Goal: Information Seeking & Learning: Understand process/instructions

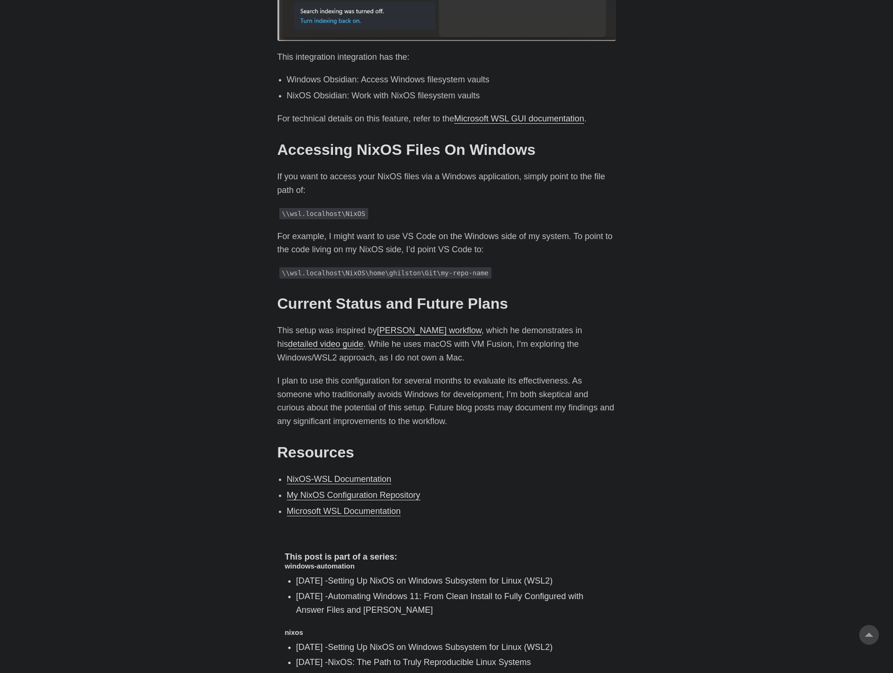
scroll to position [1694, 0]
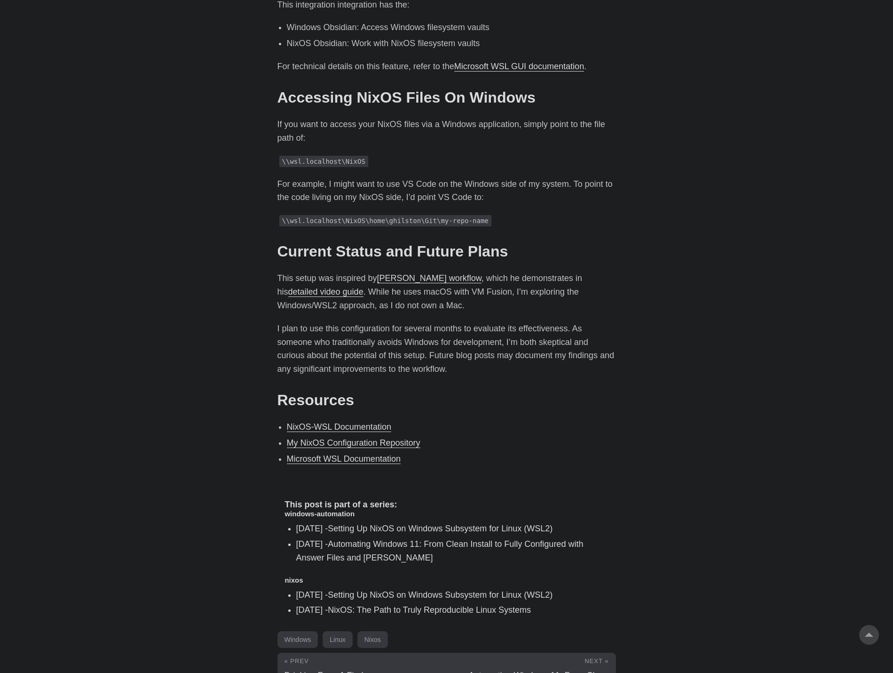
click at [347, 438] on link "My NixOS Configuration Repository" at bounding box center [354, 442] width 134 height 9
click at [437, 273] on link "[PERSON_NAME] workflow" at bounding box center [429, 277] width 104 height 9
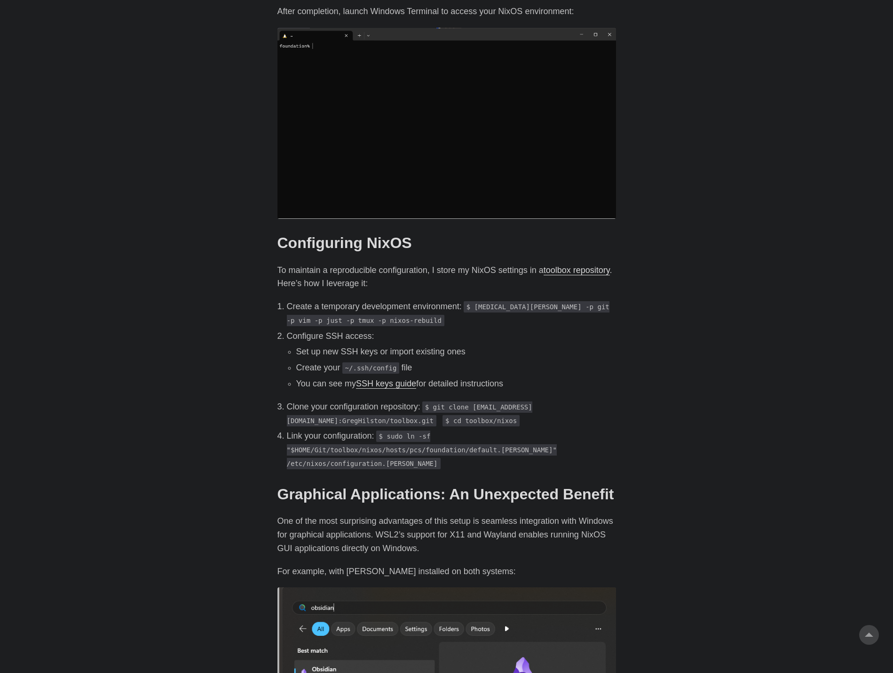
scroll to position [706, 0]
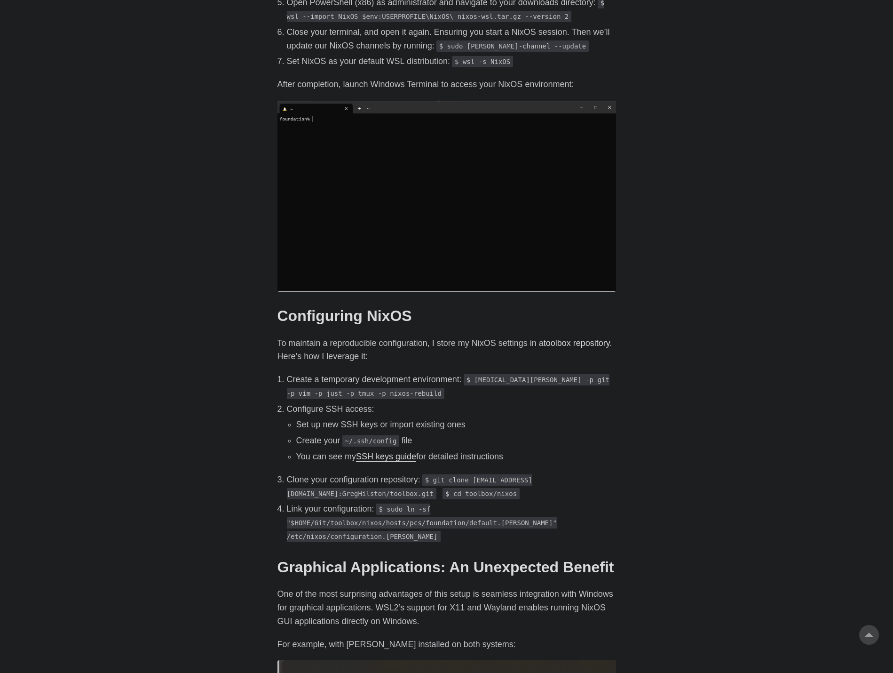
click at [544, 342] on link "toolbox repository" at bounding box center [577, 342] width 66 height 9
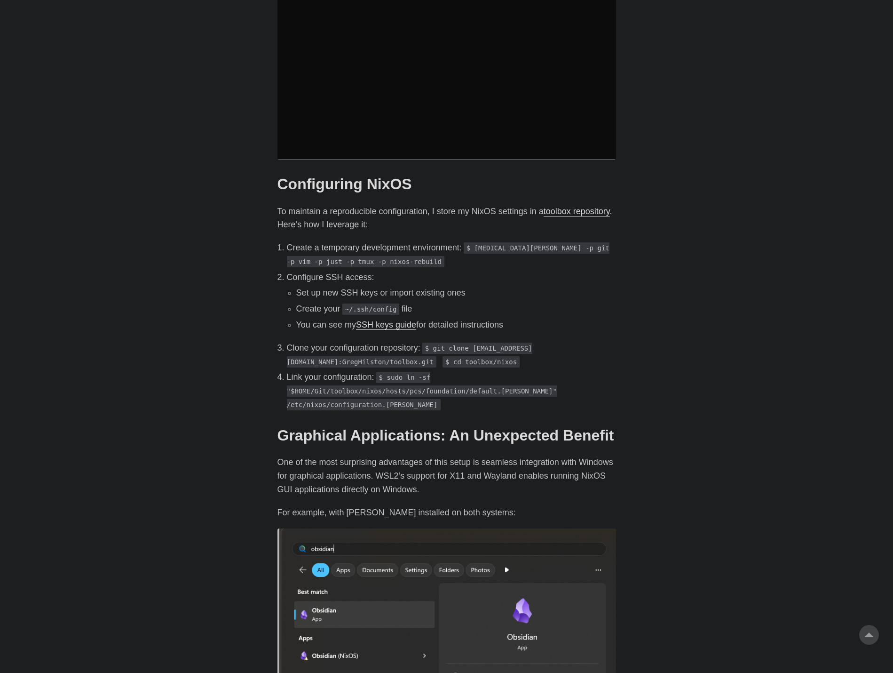
scroll to position [847, 0]
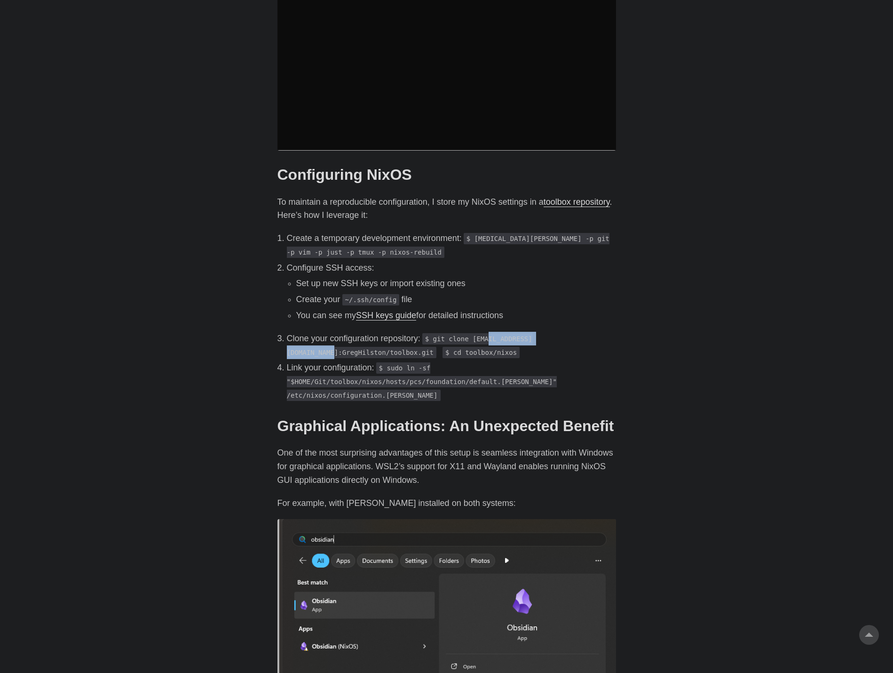
drag, startPoint x: 488, startPoint y: 326, endPoint x: 571, endPoint y: 325, distance: 82.8
click at [533, 333] on code "$ git clone [EMAIL_ADDRESS][DOMAIN_NAME]:GregHilston/toolbox.git" at bounding box center [410, 345] width 246 height 25
copy code "[DOMAIN_NAME]:GregHilston/"
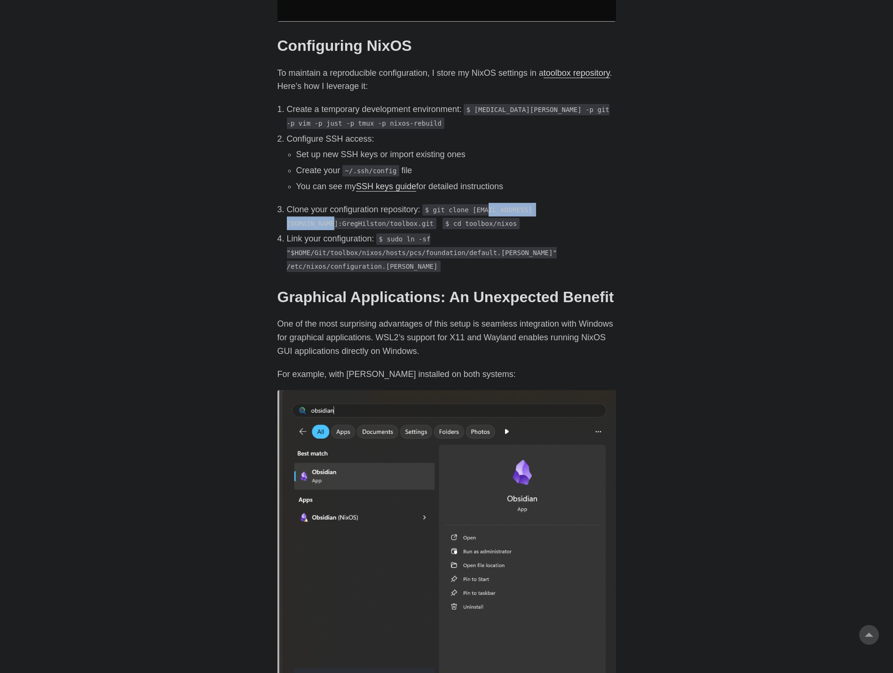
scroll to position [1035, 0]
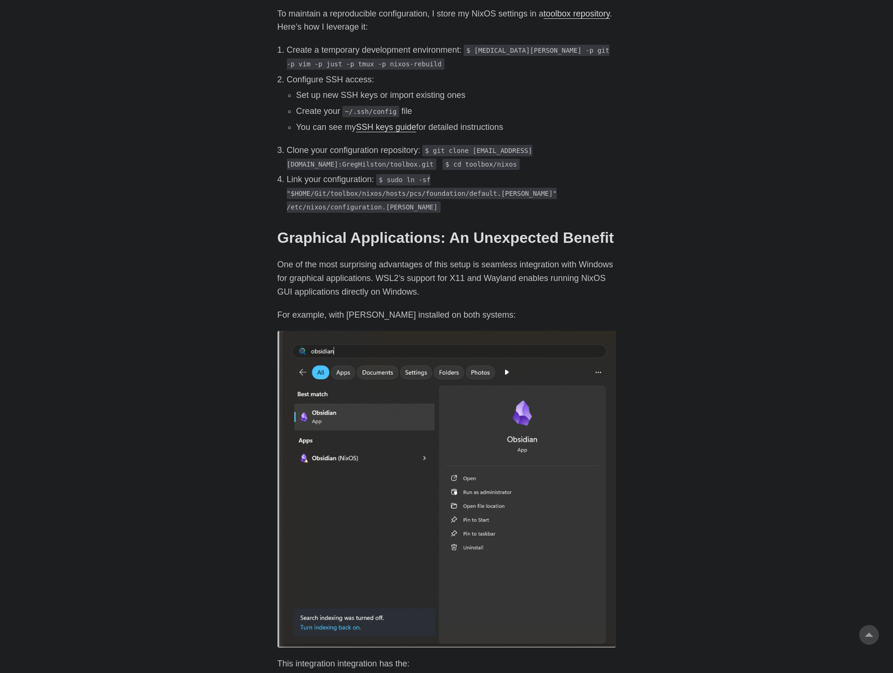
click at [392, 258] on p "One of the most surprising advantages of this setup is seamless integration wit…" at bounding box center [447, 278] width 339 height 40
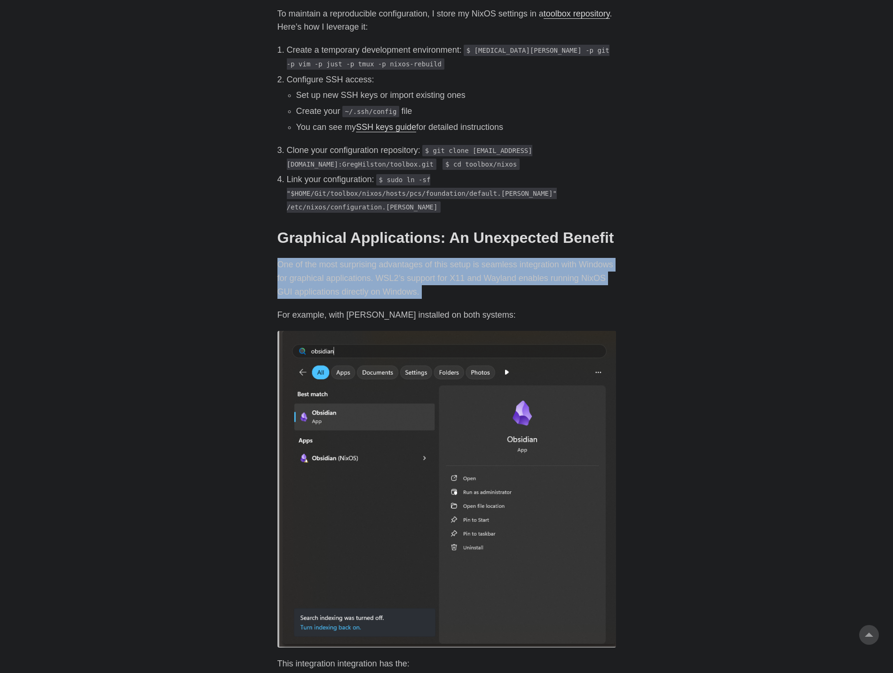
click at [392, 258] on p "One of the most surprising advantages of this setup is seamless integration wit…" at bounding box center [447, 278] width 339 height 40
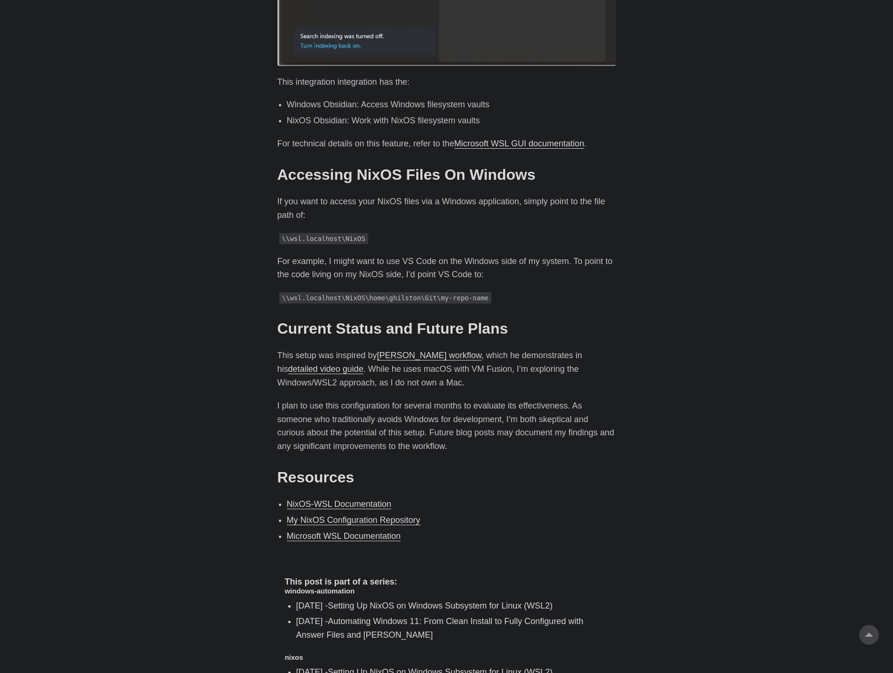
scroll to position [1694, 0]
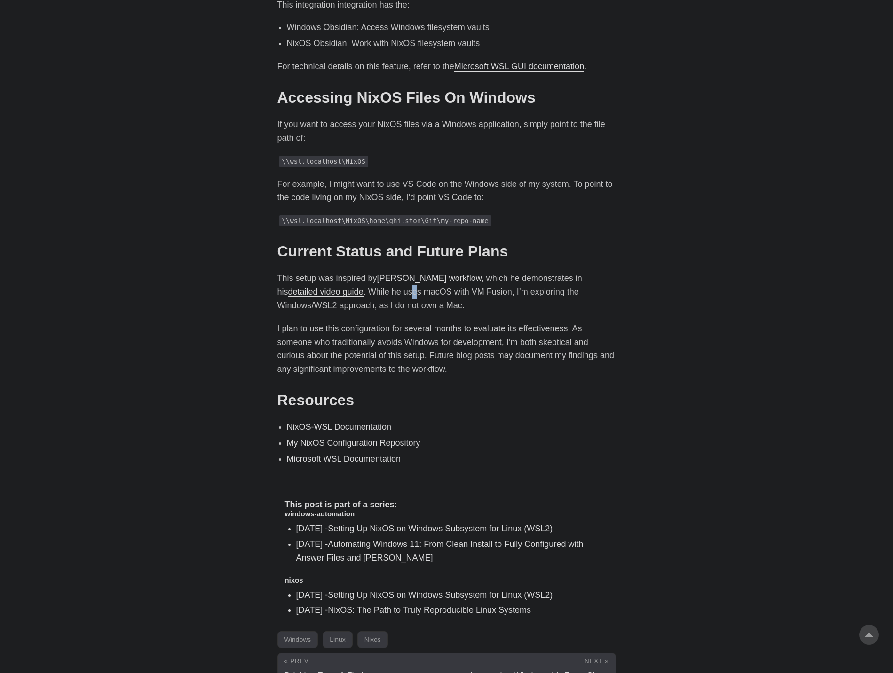
click at [404, 271] on p "This setup was inspired by [PERSON_NAME] workflow , which he demonstrates in hi…" at bounding box center [447, 291] width 339 height 40
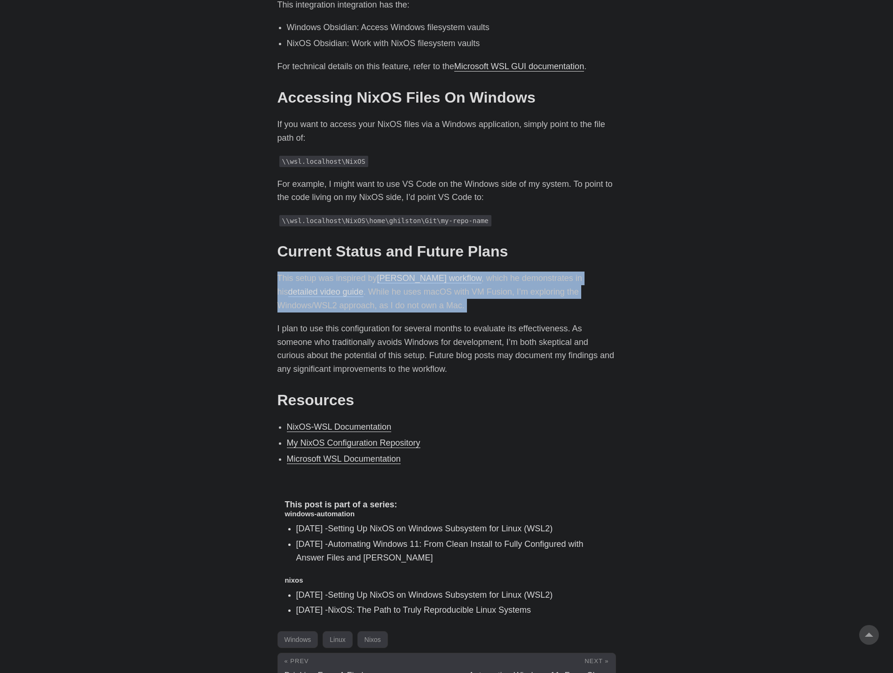
click at [404, 271] on p "This setup was inspired by [PERSON_NAME] workflow , which he demonstrates in hi…" at bounding box center [447, 291] width 339 height 40
click at [299, 280] on p "This setup was inspired by [PERSON_NAME] workflow , which he demonstrates in hi…" at bounding box center [447, 291] width 339 height 40
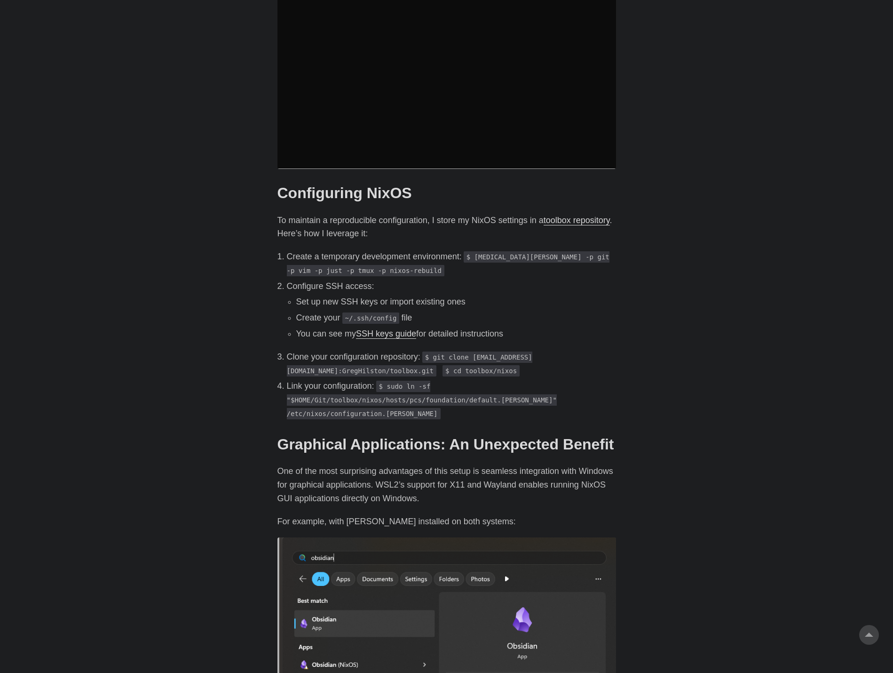
scroll to position [790, 0]
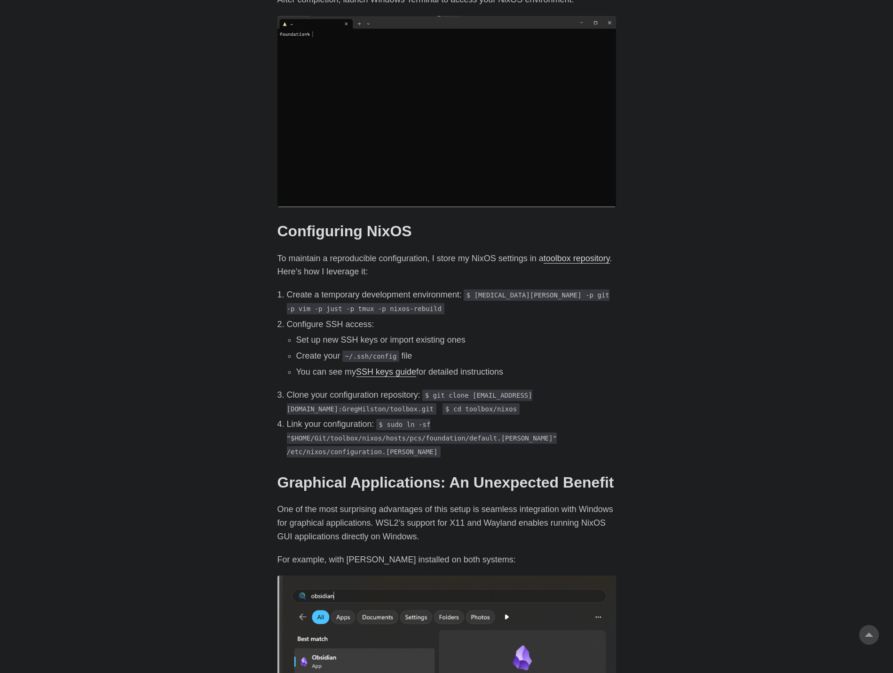
click at [291, 288] on p "Create a temporary development environment: $ [MEDICAL_DATA][PERSON_NAME] -p gi…" at bounding box center [451, 301] width 329 height 27
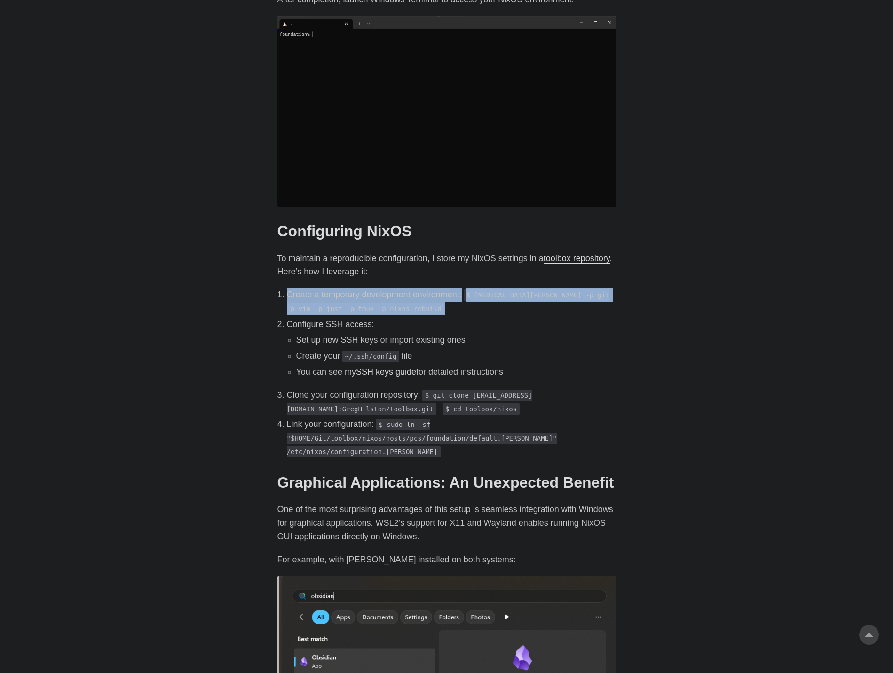
click at [291, 288] on p "Create a temporary development environment: $ [MEDICAL_DATA][PERSON_NAME] -p gi…" at bounding box center [451, 301] width 329 height 27
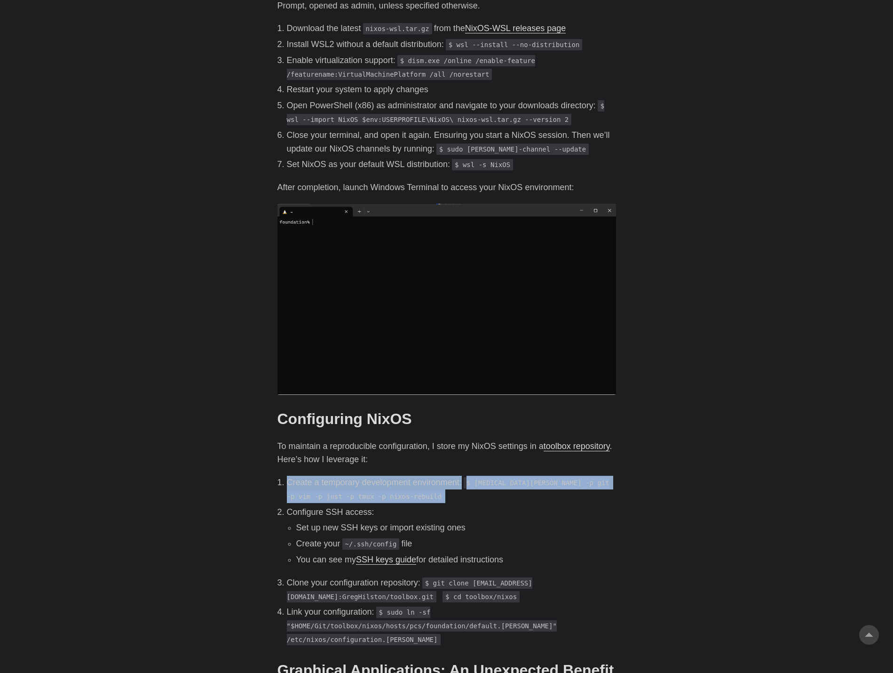
scroll to position [555, 0]
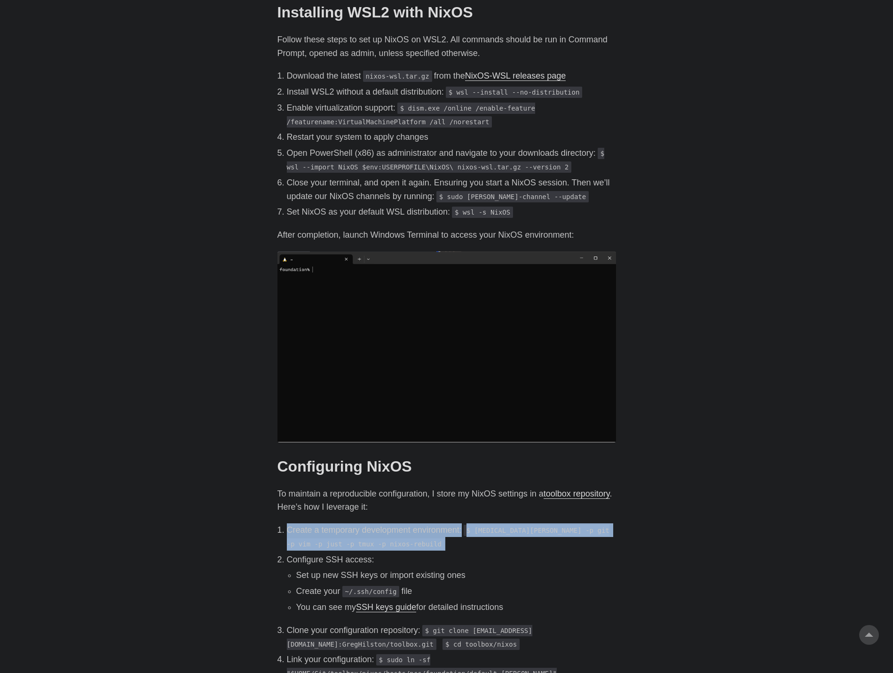
click at [453, 330] on img at bounding box center [447, 346] width 339 height 191
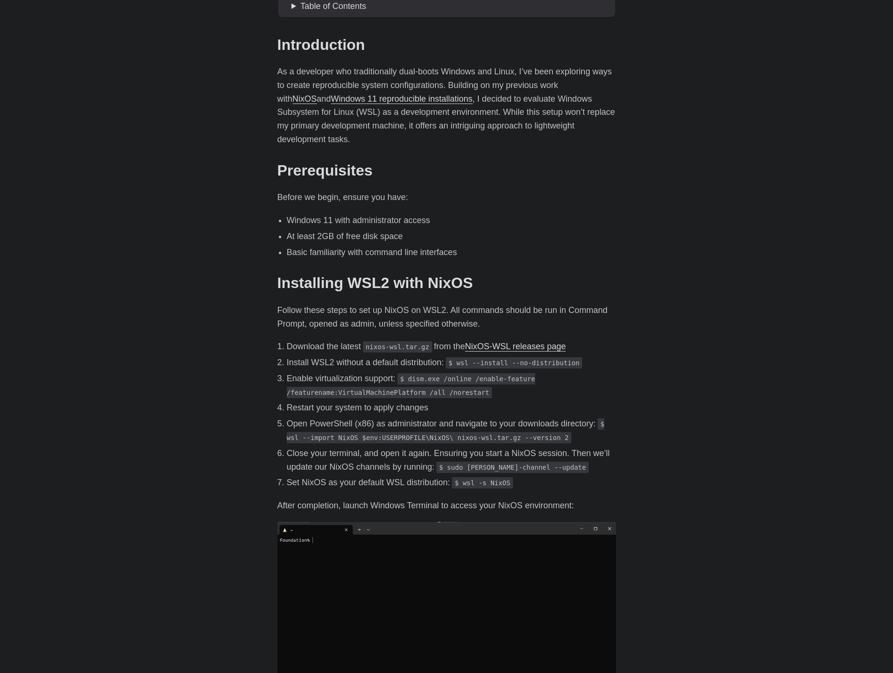
scroll to position [226, 0]
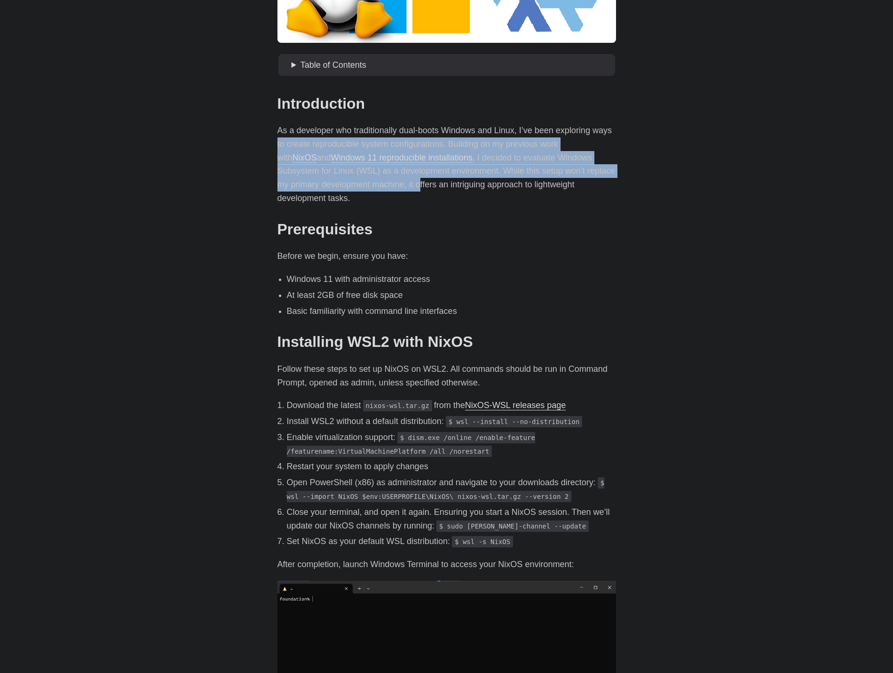
drag, startPoint x: 276, startPoint y: 143, endPoint x: 377, endPoint y: 188, distance: 110.8
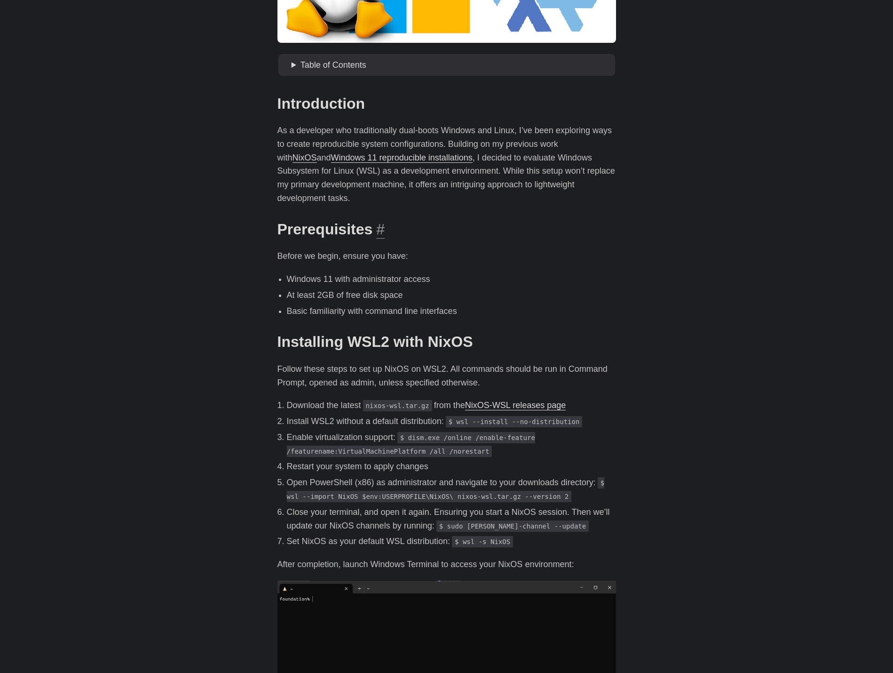
click at [401, 220] on h2 "Prerequisites #" at bounding box center [447, 229] width 339 height 18
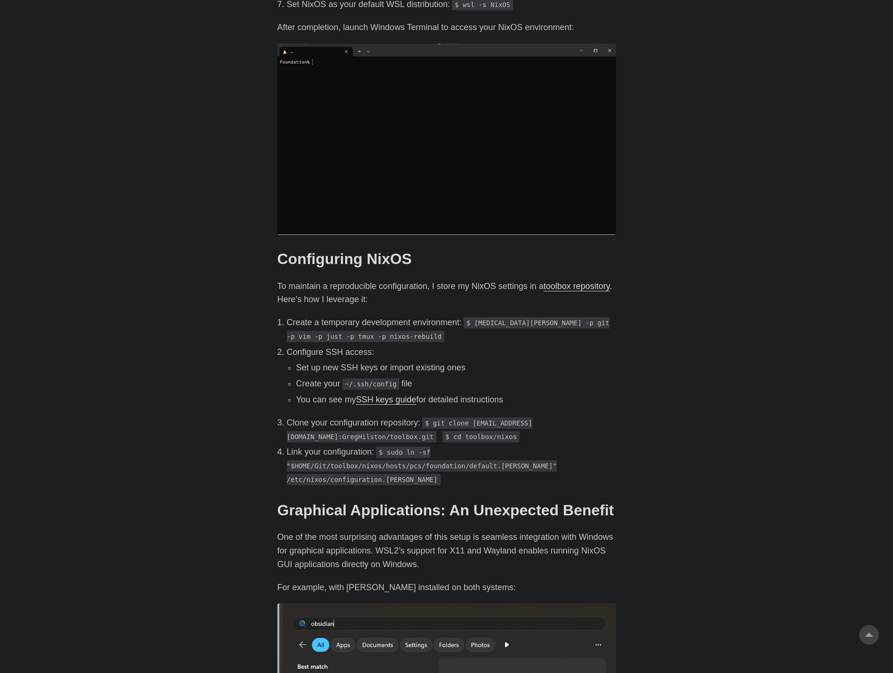
scroll to position [790, 0]
